Goal: Obtain resource: Download file/media

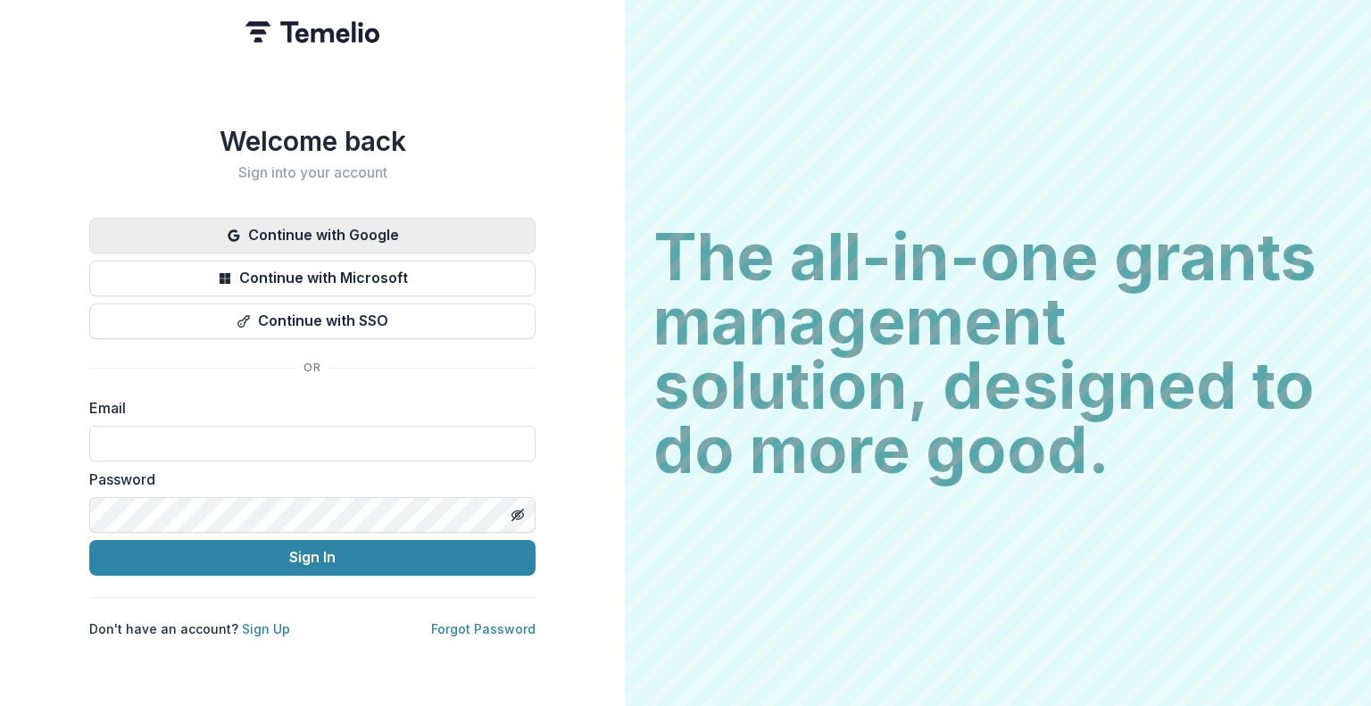
click at [339, 237] on button "Continue with Google" at bounding box center [312, 236] width 446 height 36
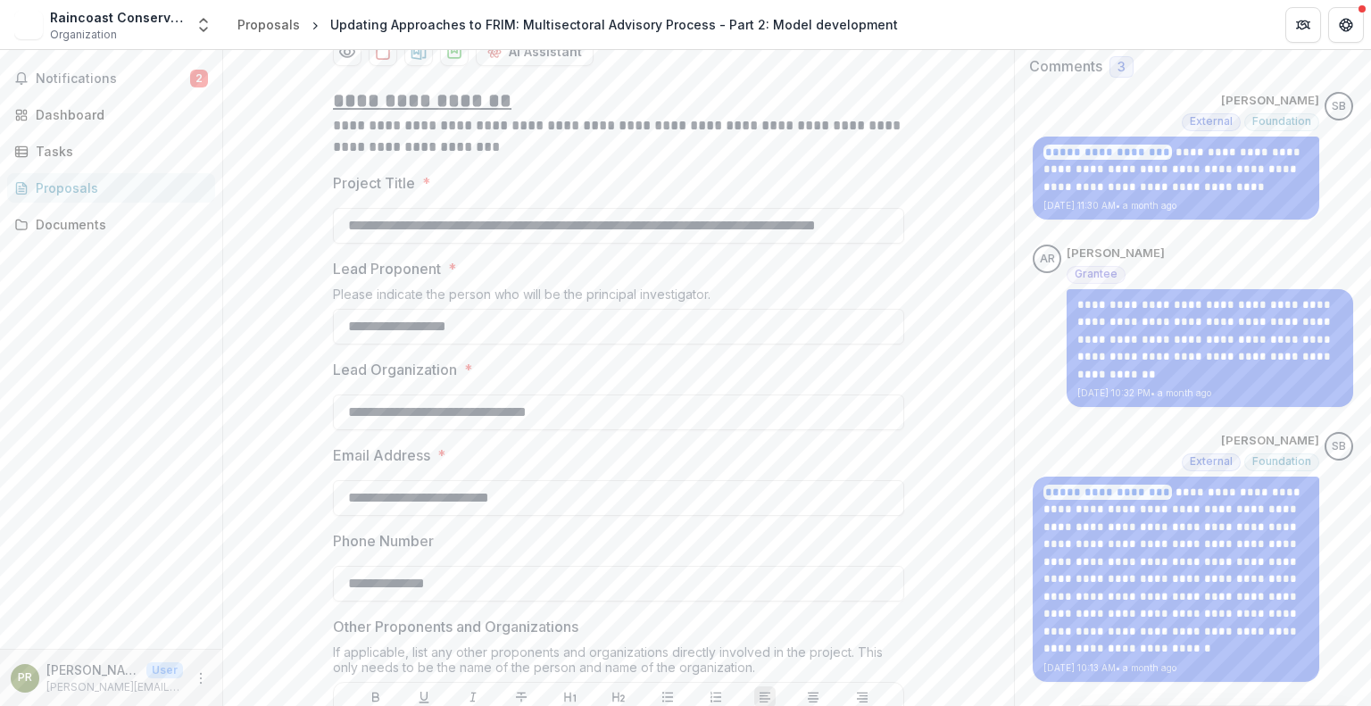
scroll to position [357, 0]
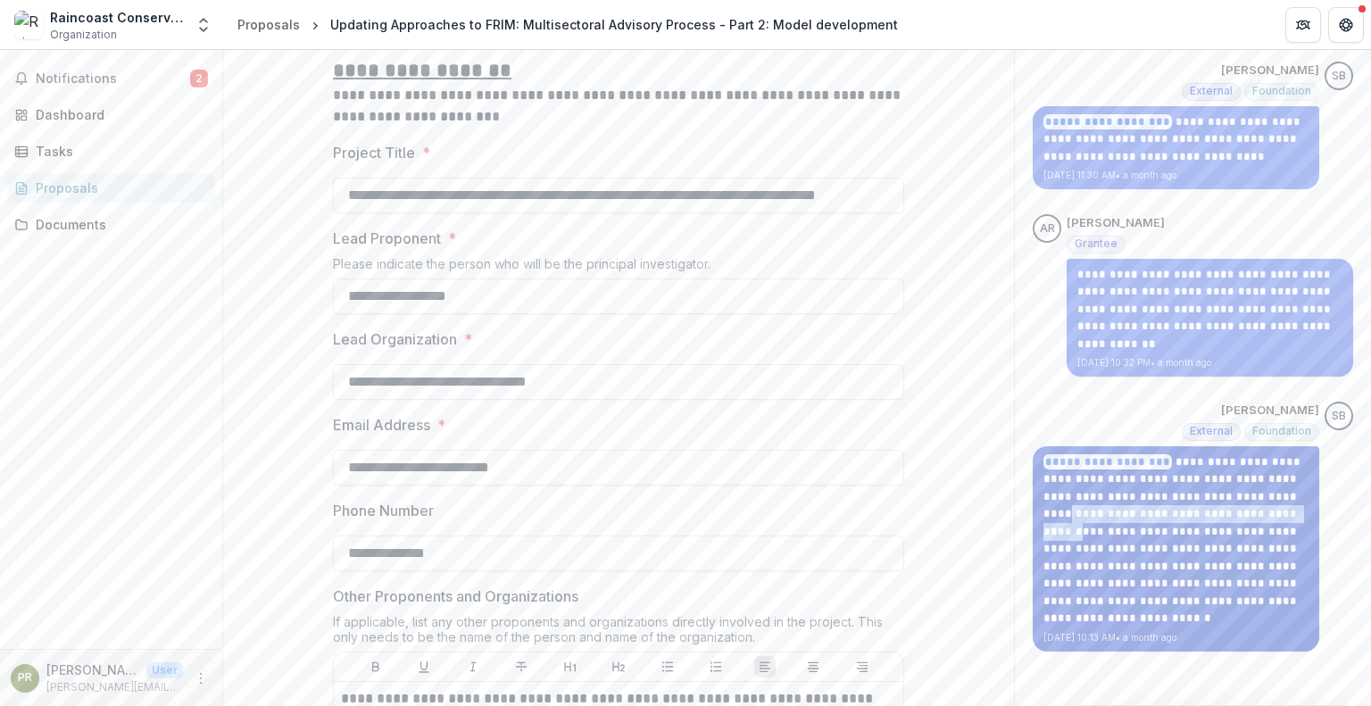
drag, startPoint x: 1121, startPoint y: 510, endPoint x: 1114, endPoint y: 530, distance: 21.7
click at [1114, 530] on p "**********" at bounding box center [1176, 541] width 265 height 174
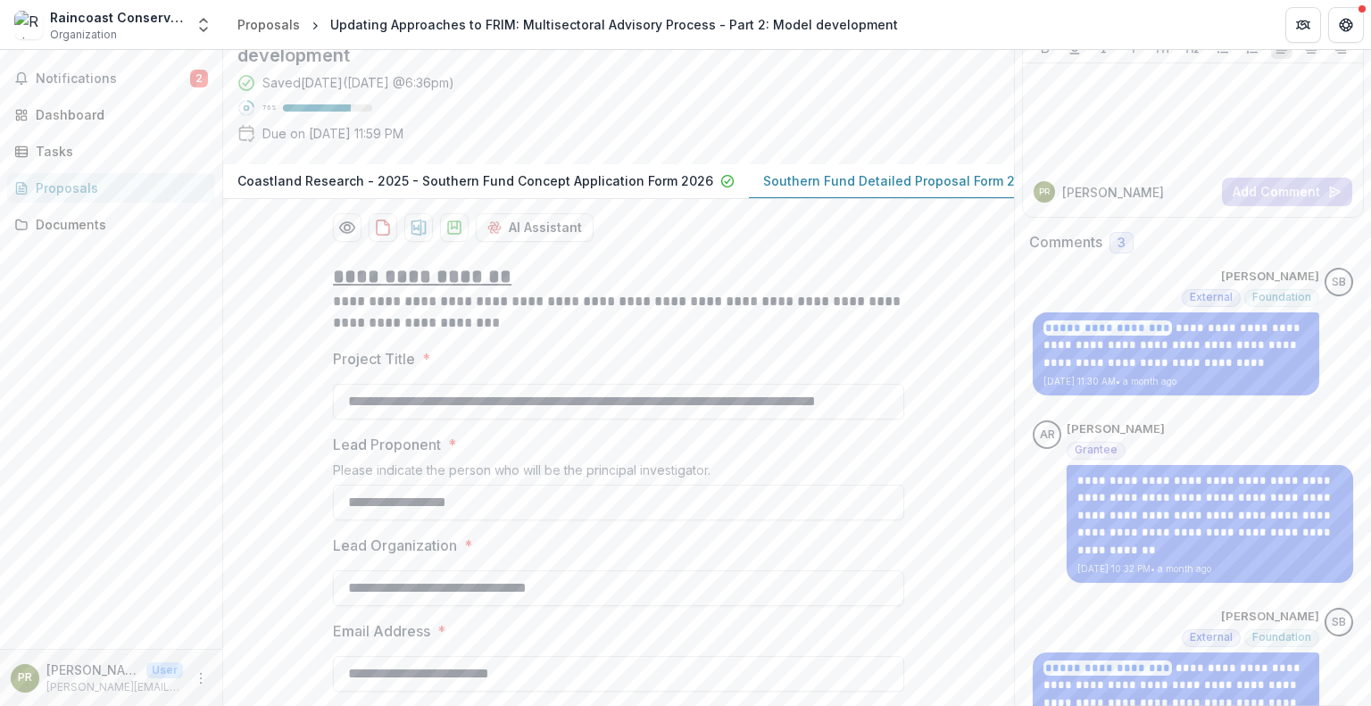
scroll to position [0, 0]
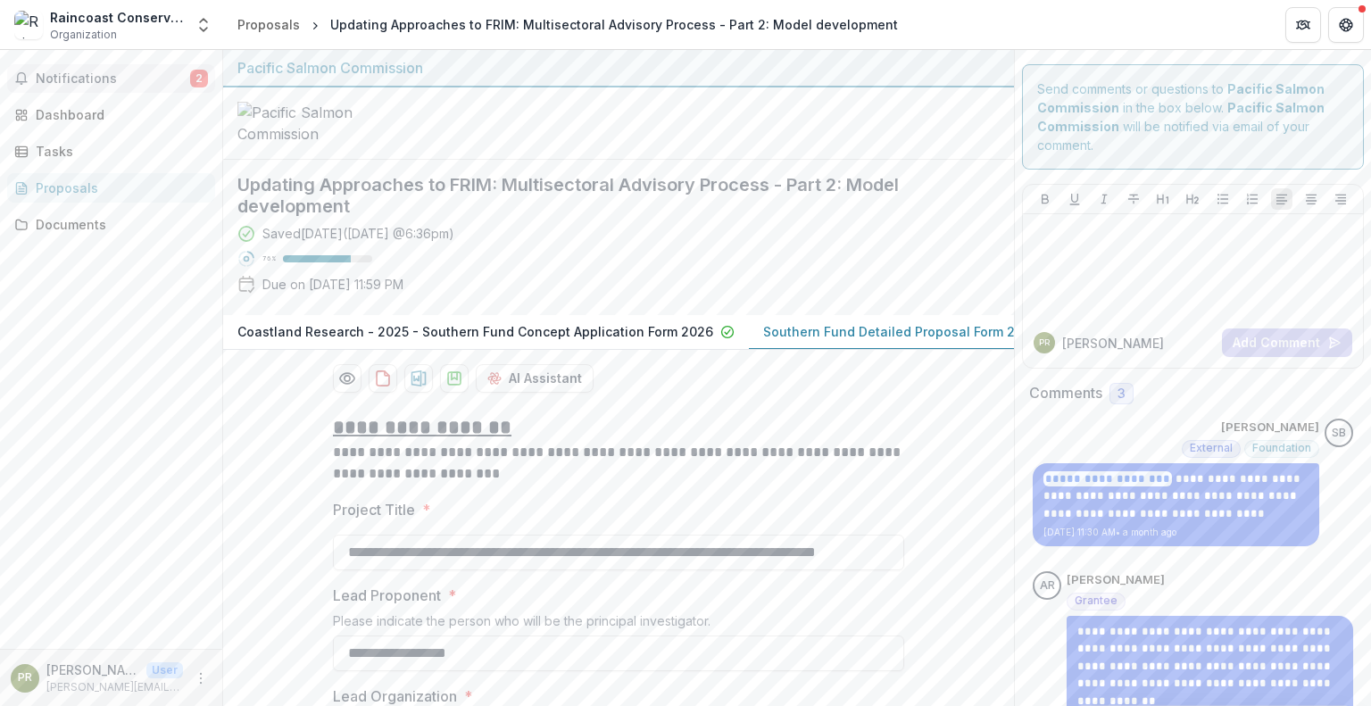
click at [96, 74] on span "Notifications" at bounding box center [113, 78] width 154 height 15
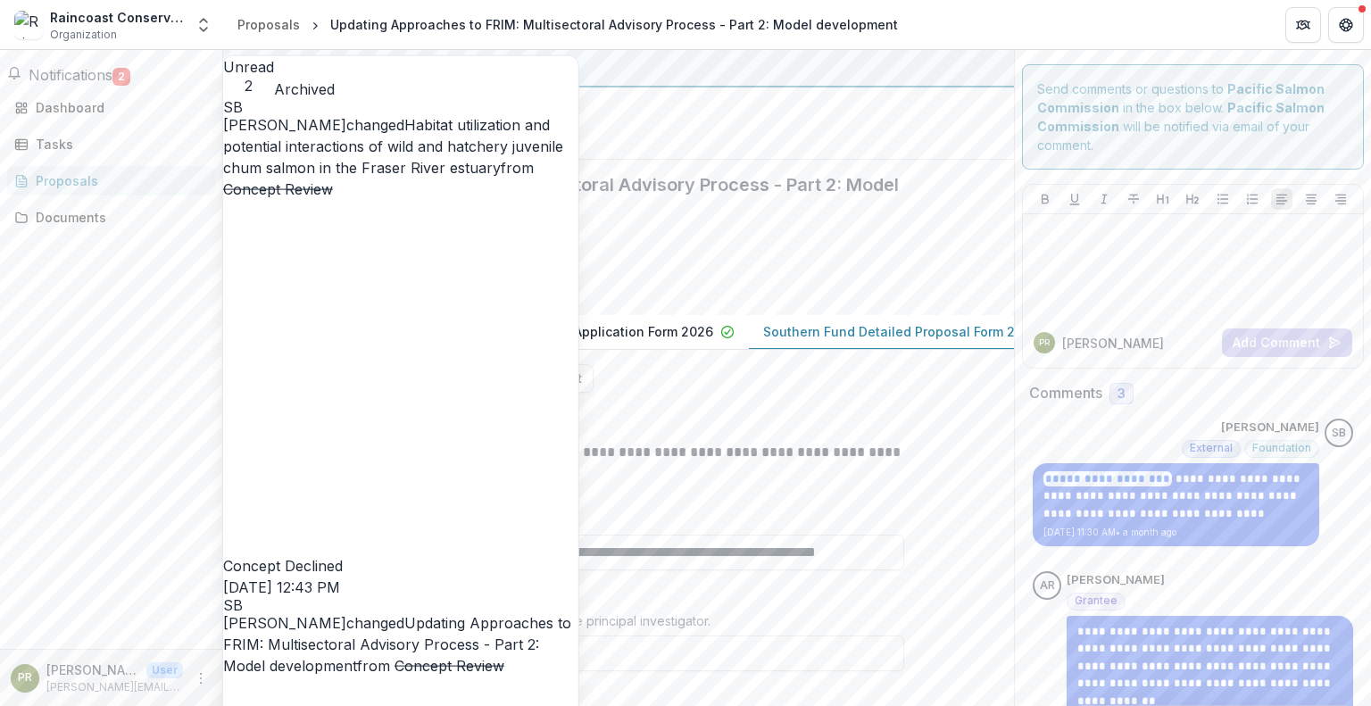
click at [500, 140] on link "Habitat utilization and potential interactions of wild and hatchery juvenile ch…" at bounding box center [393, 146] width 340 height 61
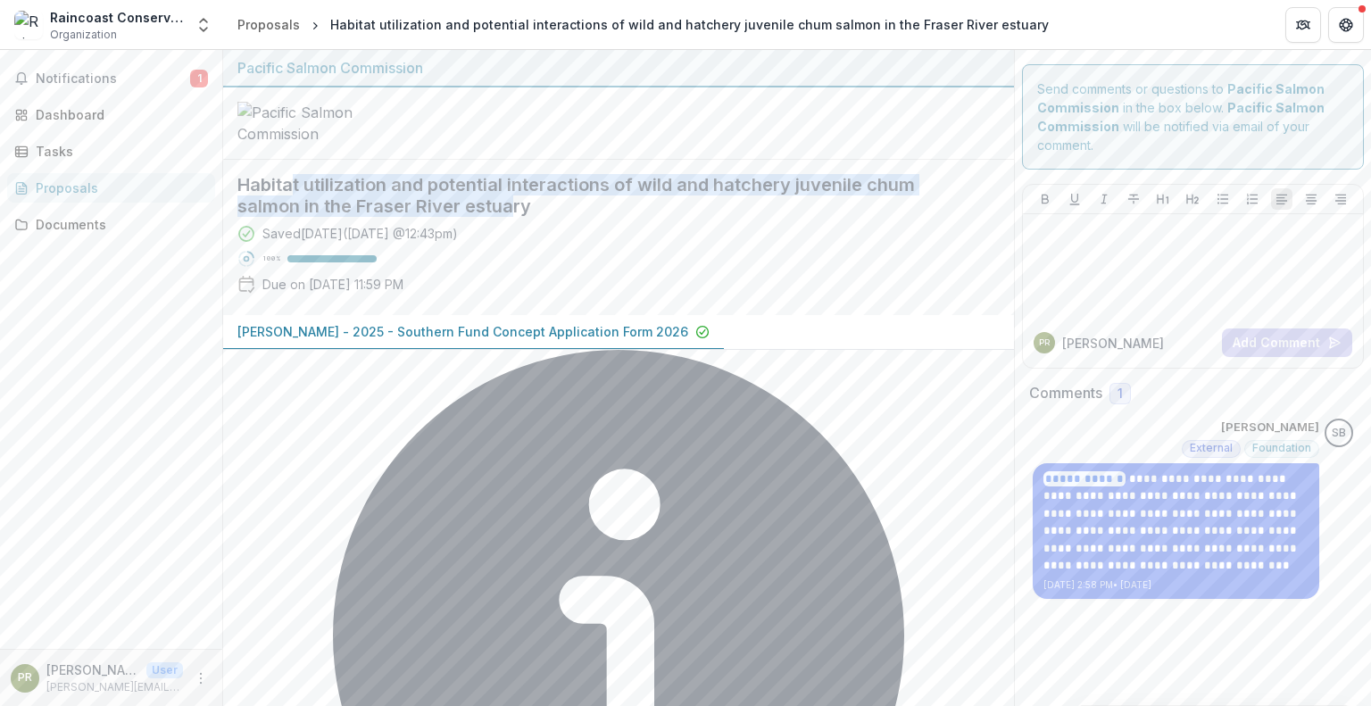
drag, startPoint x: 295, startPoint y: 324, endPoint x: 512, endPoint y: 343, distance: 217.7
click at [512, 217] on h2 "Habitat utilization and potential interactions of wild and hatchery juvenile ch…" at bounding box center [604, 195] width 734 height 43
drag, startPoint x: 561, startPoint y: 341, endPoint x: 257, endPoint y: 316, distance: 304.6
click at [257, 217] on h2 "Habitat utilization and potential interactions of wild and hatchery juvenile ch…" at bounding box center [604, 195] width 734 height 43
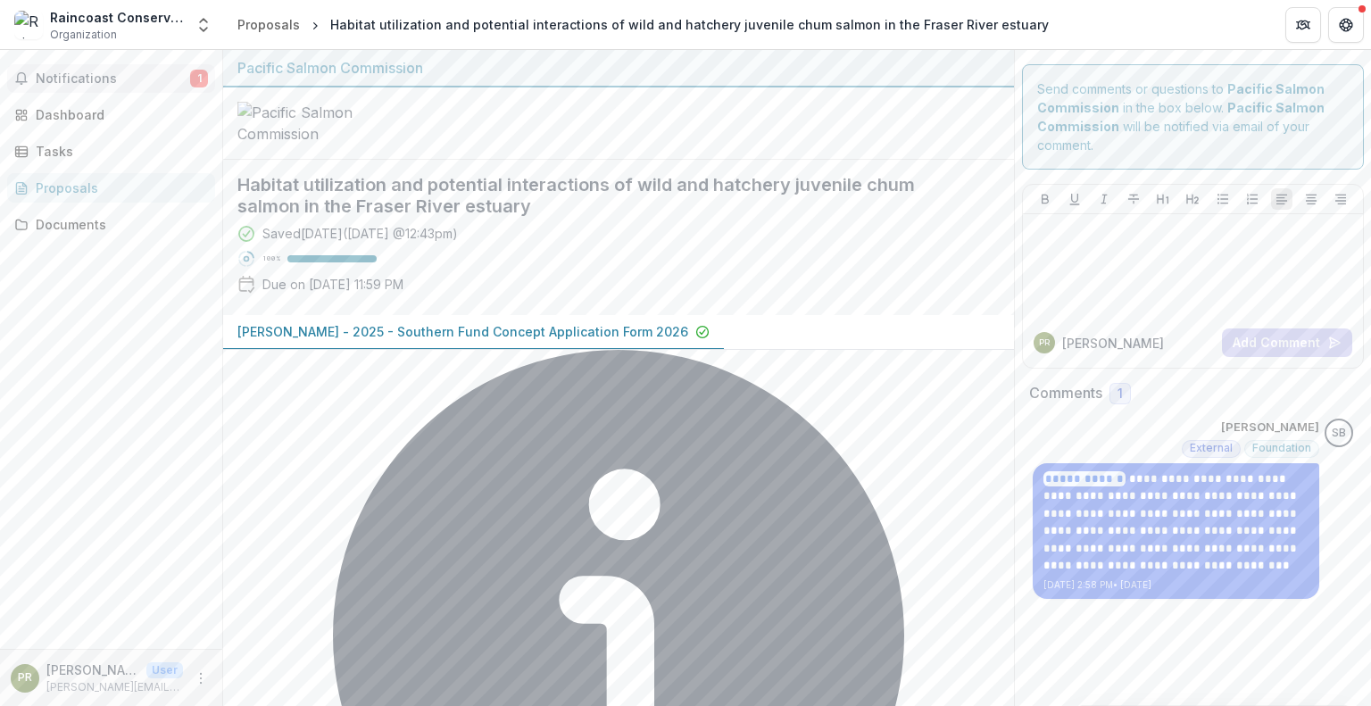
click at [149, 84] on span "Notifications" at bounding box center [113, 78] width 154 height 15
click at [91, 146] on div "Tasks" at bounding box center [118, 151] width 165 height 19
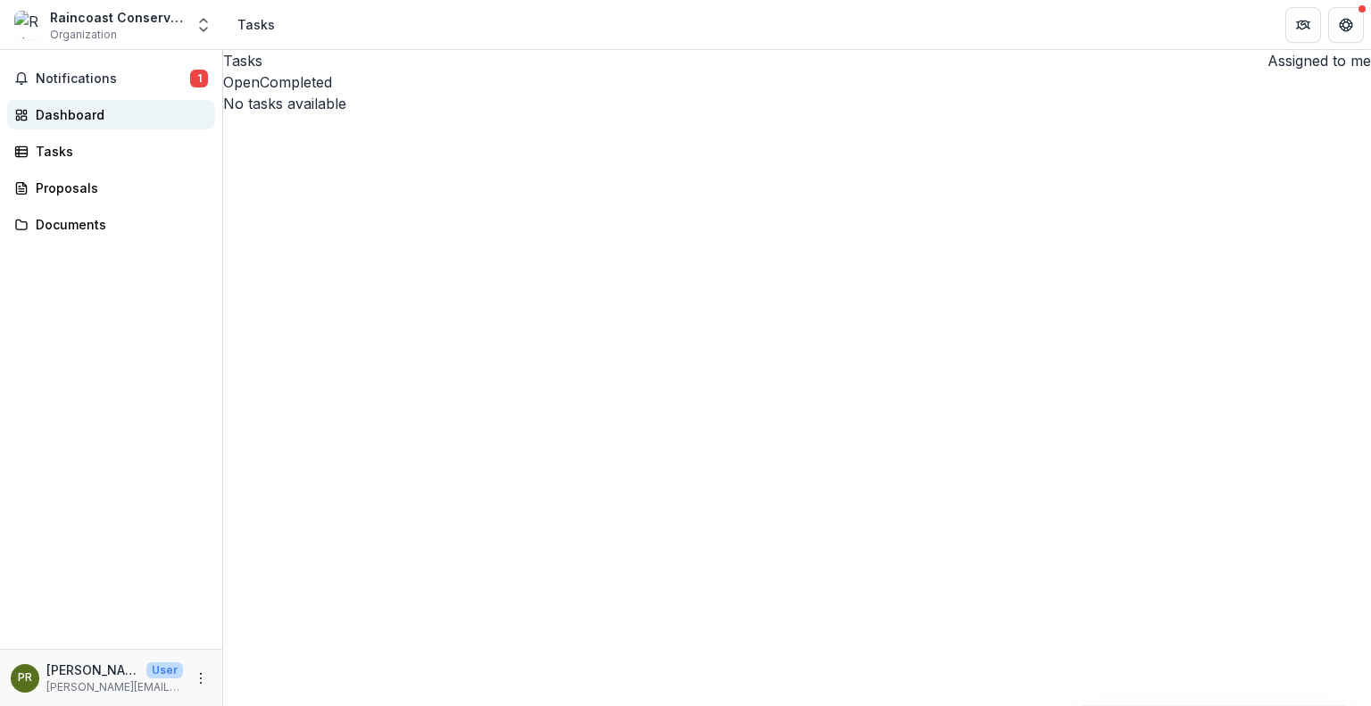
click at [100, 120] on div "Dashboard" at bounding box center [118, 114] width 165 height 19
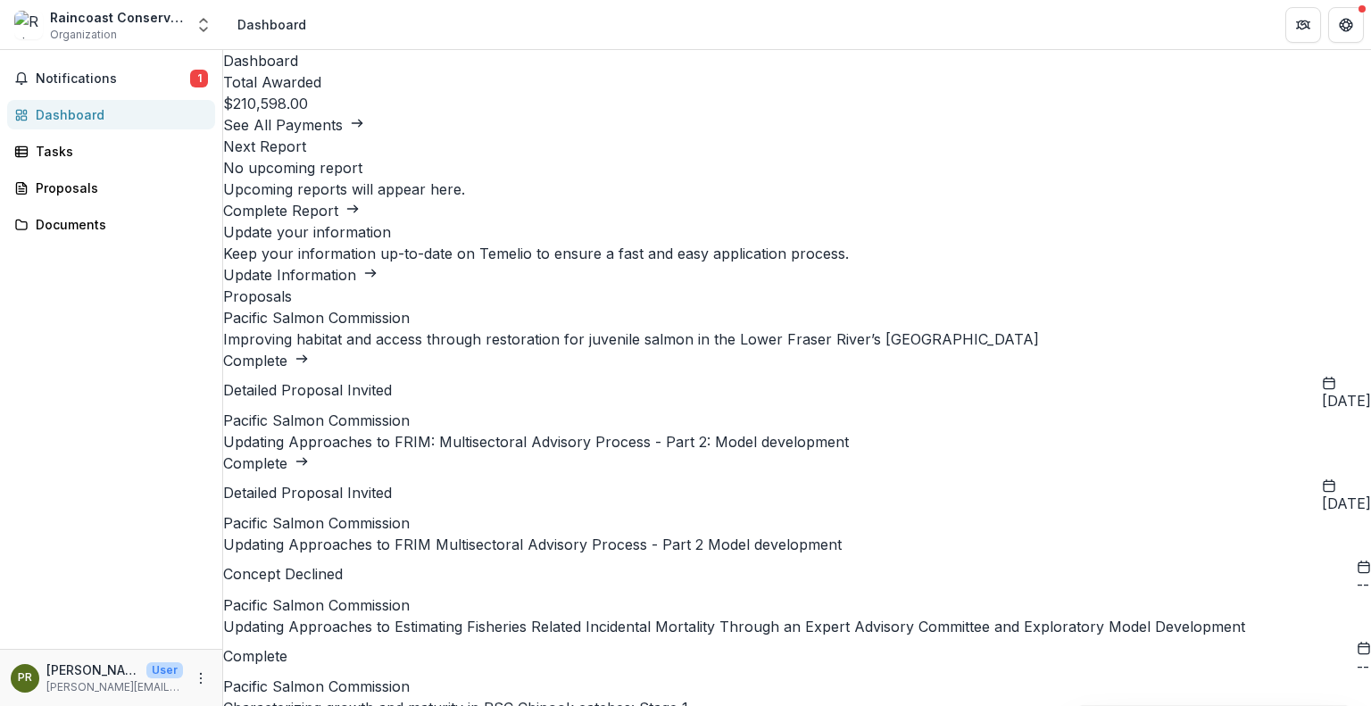
click at [537, 348] on link "Improving habitat and access through restoration for juvenile salmon in the Low…" at bounding box center [631, 339] width 816 height 18
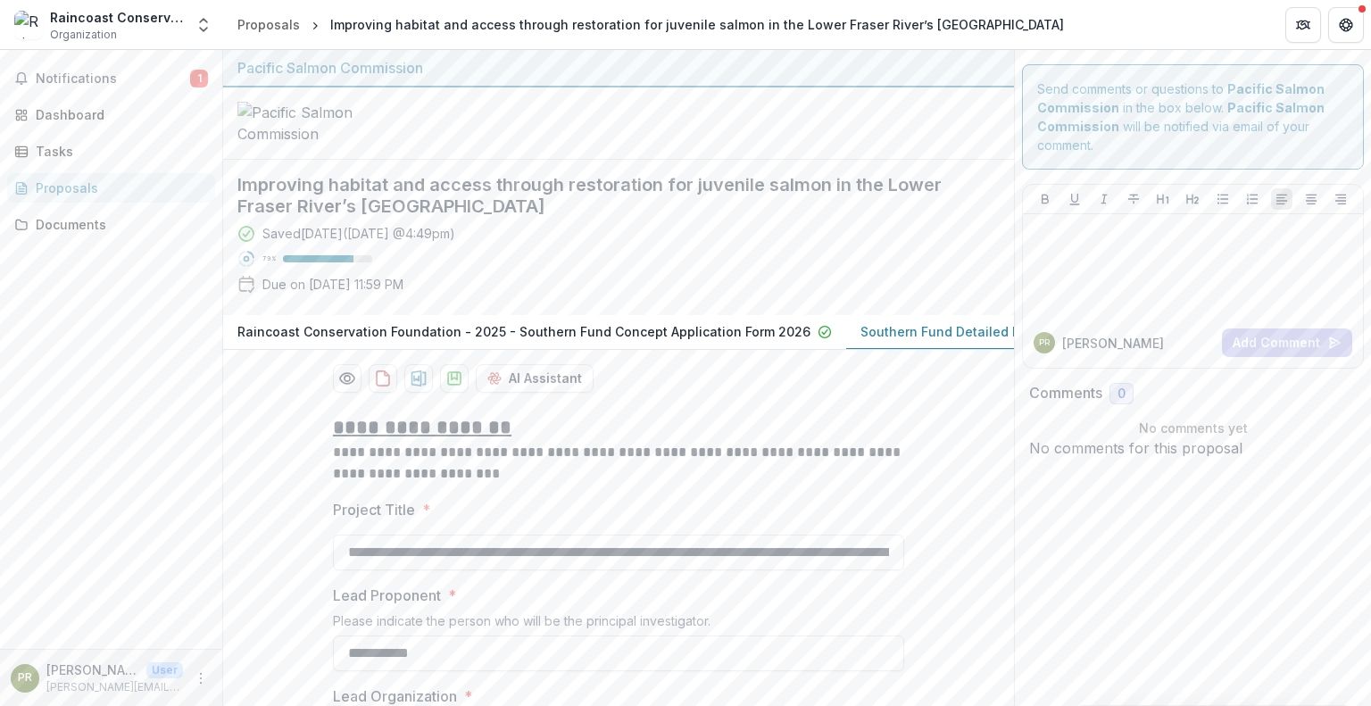
drag, startPoint x: 631, startPoint y: 345, endPoint x: 489, endPoint y: 335, distance: 142.3
click at [489, 217] on h2 "Improving habitat and access through restoration for juvenile salmon in the Low…" at bounding box center [604, 195] width 734 height 43
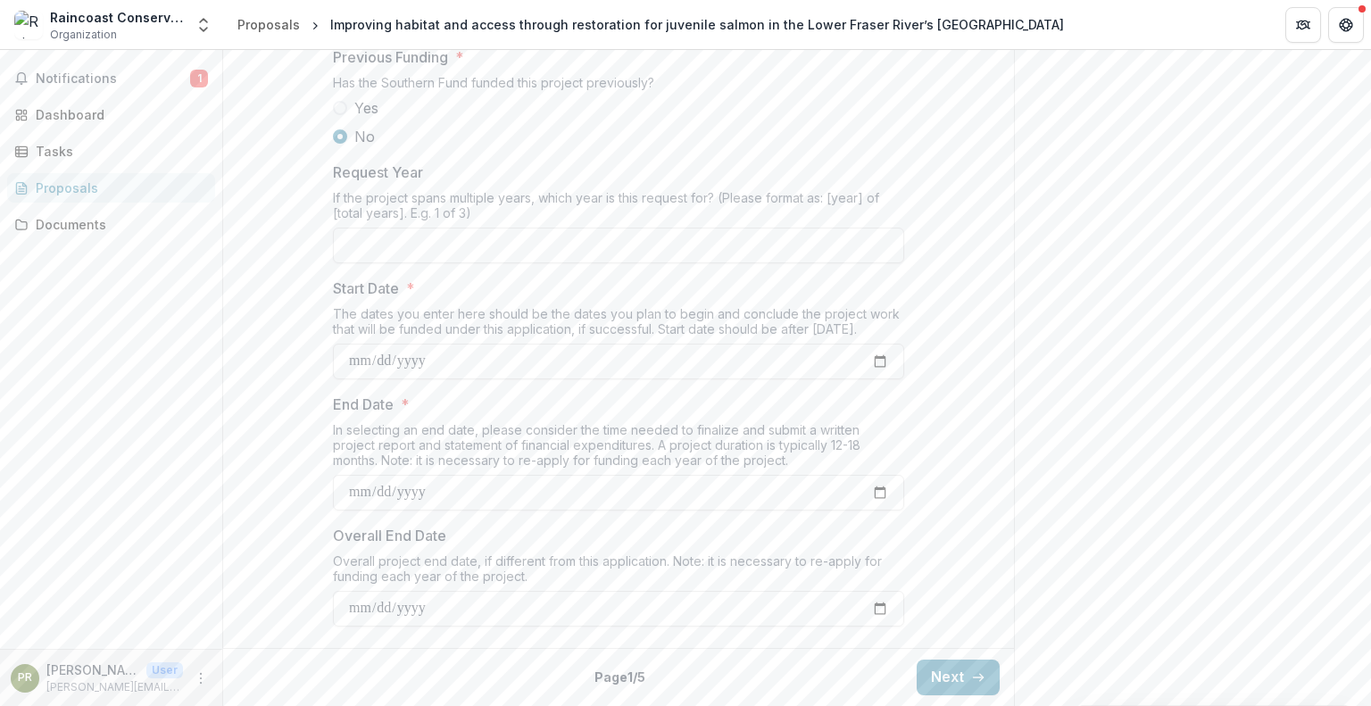
scroll to position [2017, 0]
click at [964, 669] on button "Next" at bounding box center [958, 678] width 83 height 36
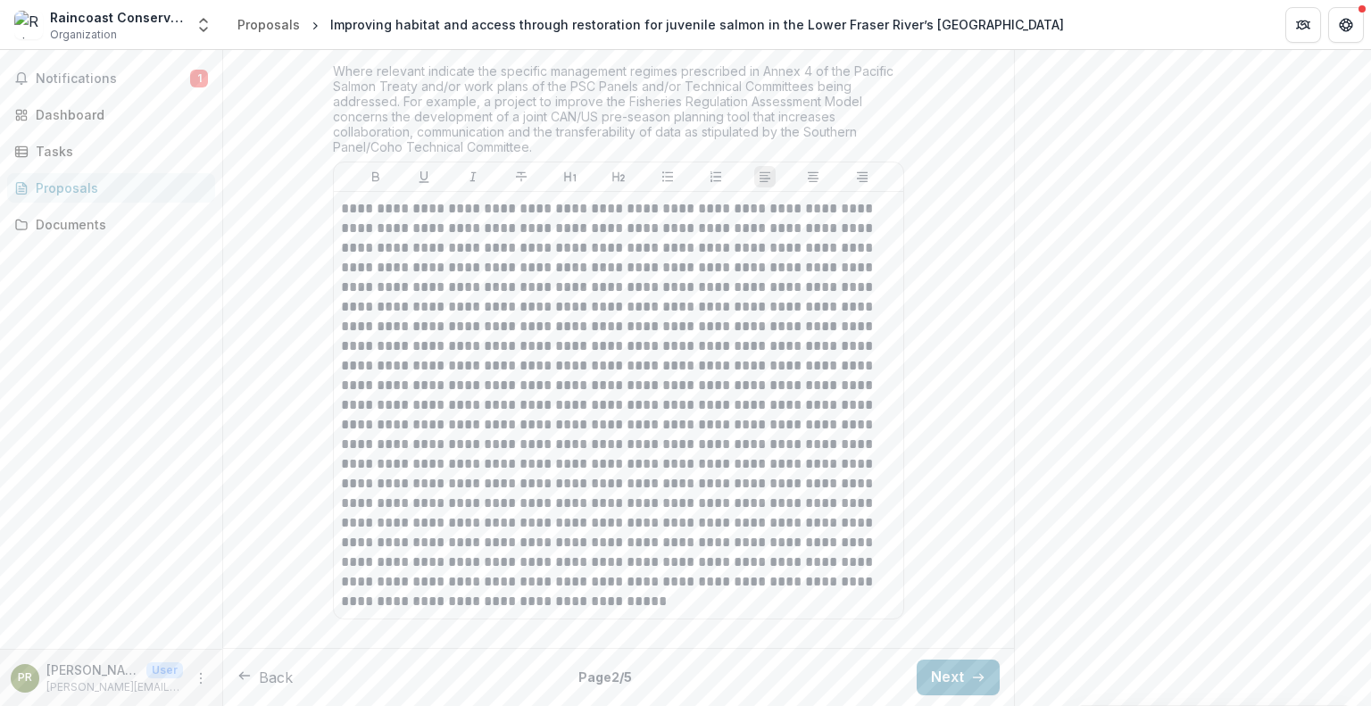
scroll to position [4037, 0]
click at [953, 676] on button "Next" at bounding box center [958, 678] width 83 height 36
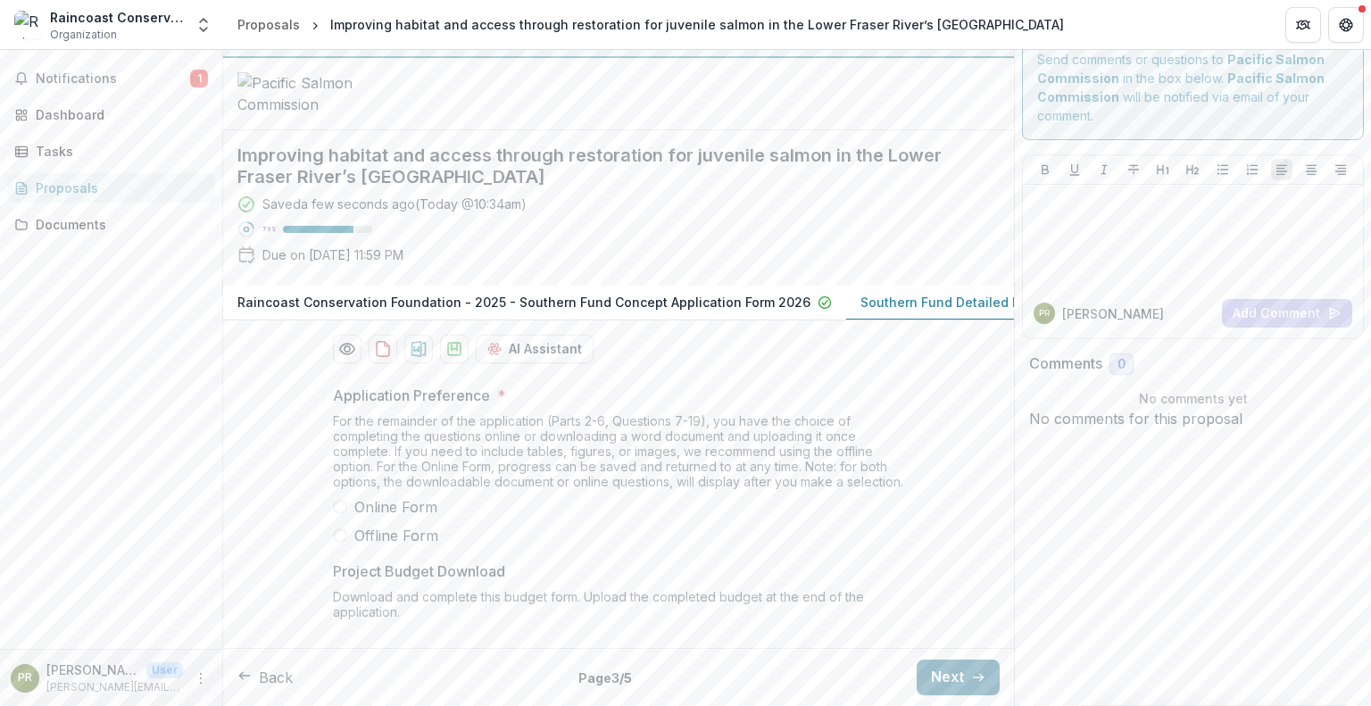
scroll to position [339, 0]
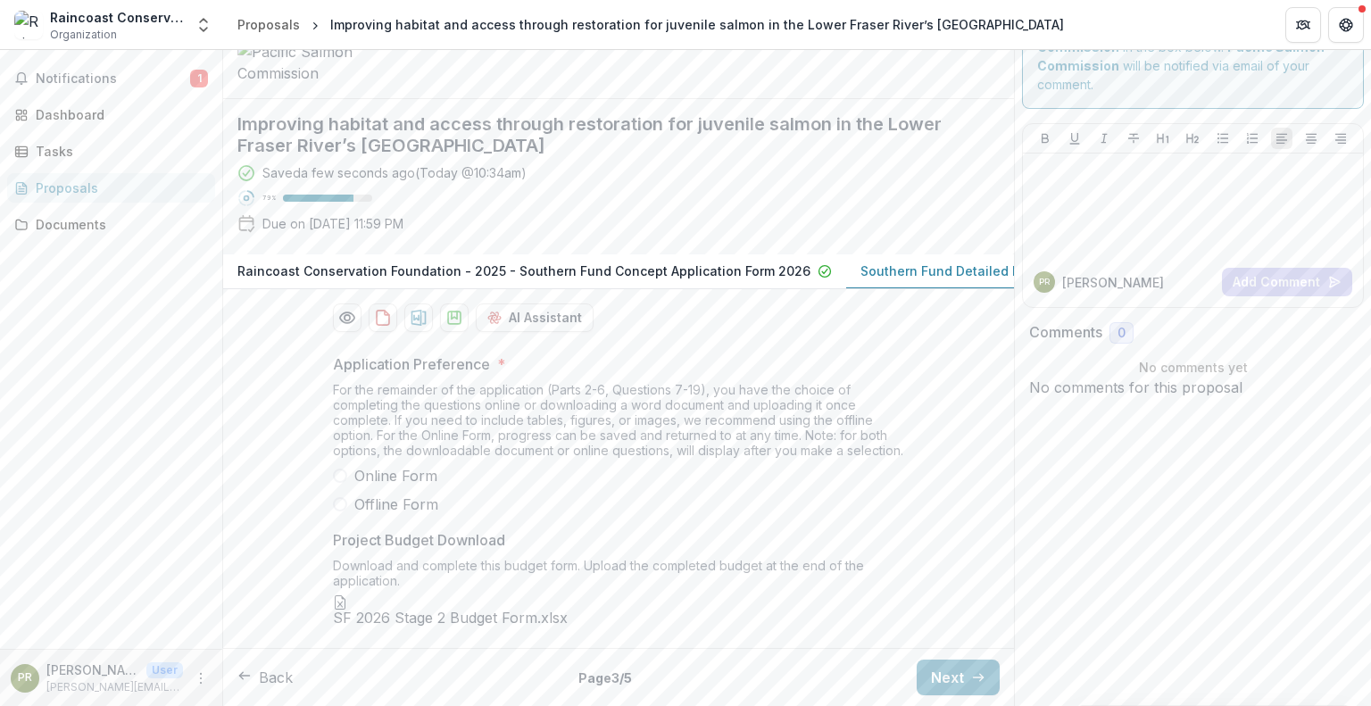
click at [385, 494] on span "Offline Form" at bounding box center [396, 504] width 84 height 21
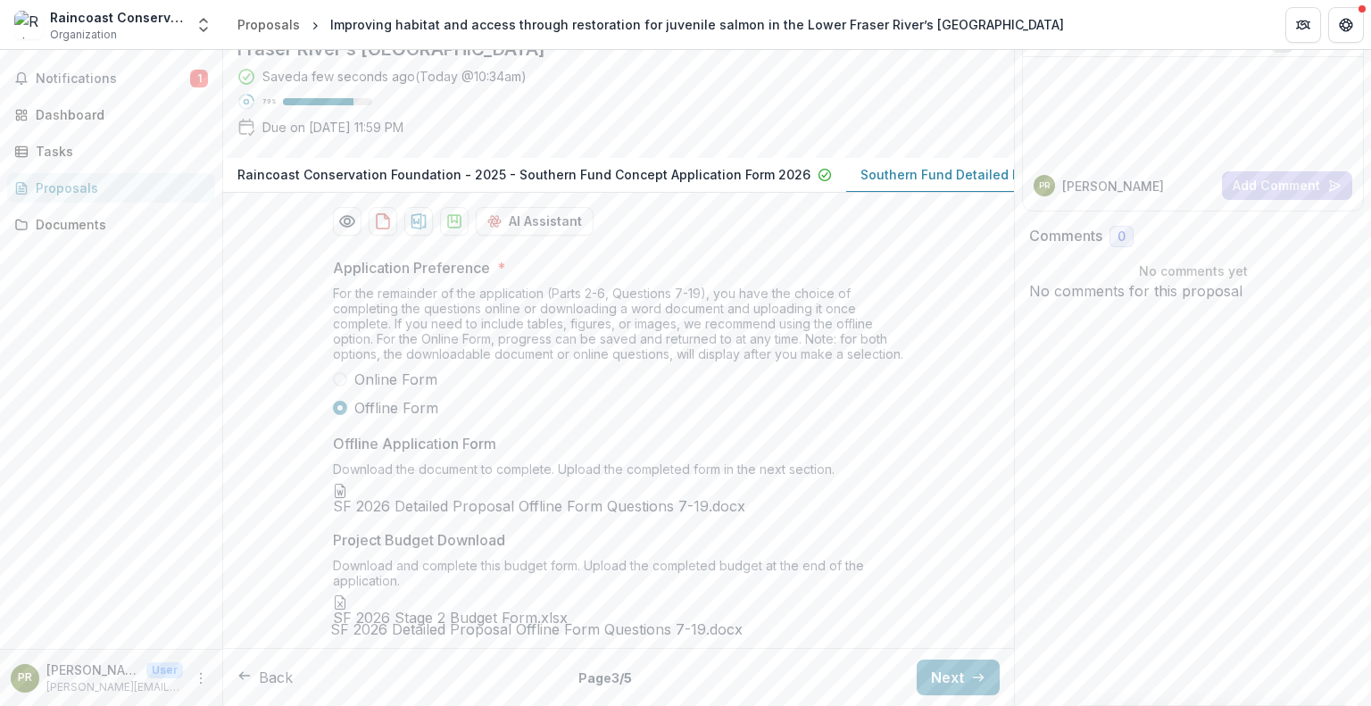
click at [407, 515] on span "SF 2026 Detailed Proposal Offline Form Questions 7-19.docx" at bounding box center [618, 506] width 571 height 17
click at [421, 498] on div at bounding box center [618, 491] width 571 height 14
